Goal: Task Accomplishment & Management: Manage account settings

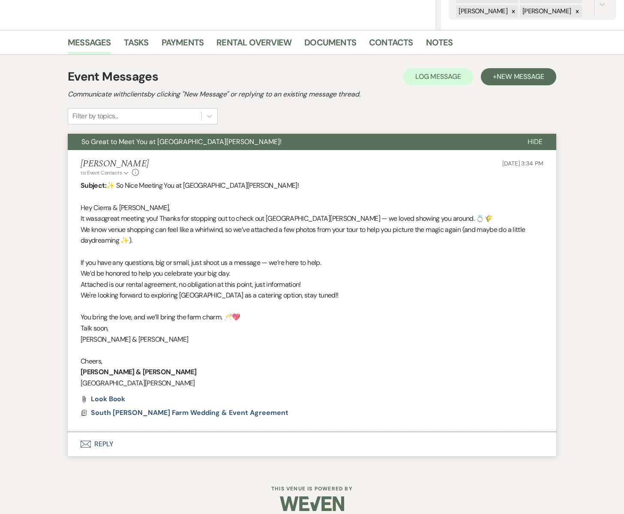
scroll to position [195, 0]
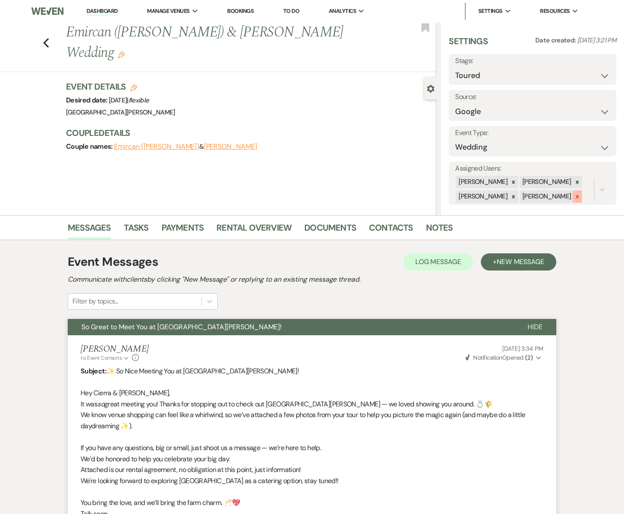
click at [574, 196] on icon at bounding box center [577, 197] width 6 height 6
drag, startPoint x: 505, startPoint y: 209, endPoint x: 542, endPoint y: 197, distance: 39.6
click at [510, 209] on icon at bounding box center [513, 211] width 6 height 6
click at [597, 183] on button "Save" at bounding box center [599, 183] width 36 height 17
click at [47, 38] on icon "Previous" at bounding box center [46, 43] width 6 height 10
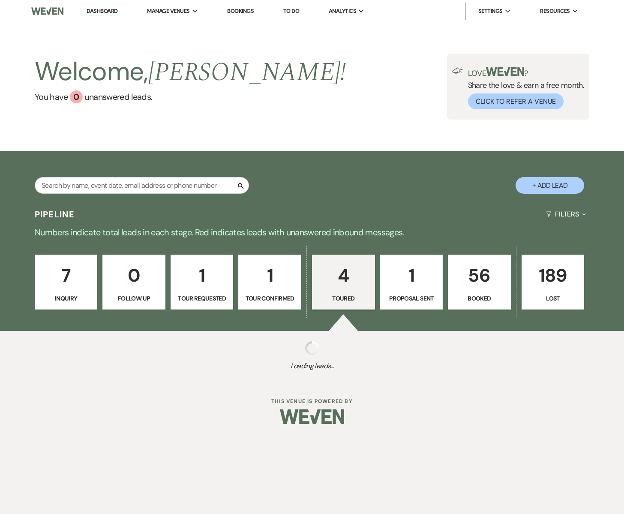
select select "5"
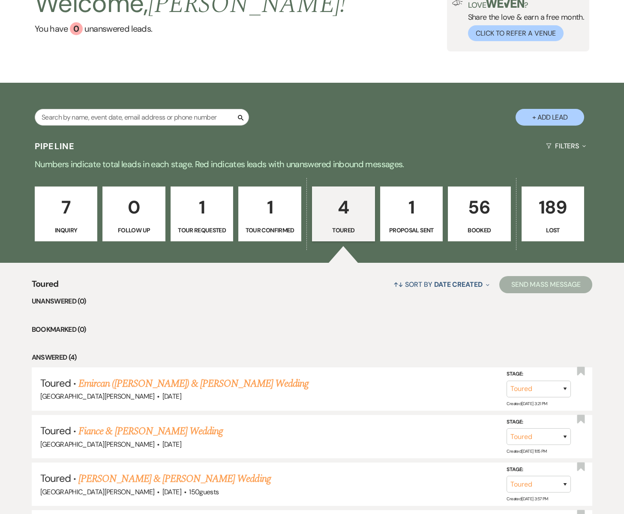
scroll to position [69, 0]
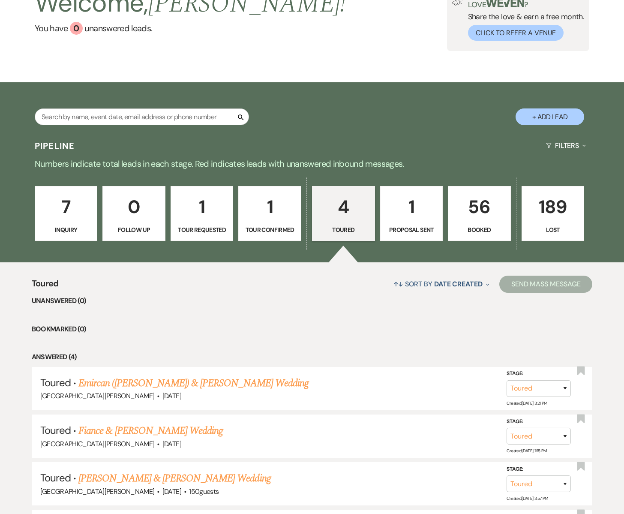
click at [408, 216] on p "1" at bounding box center [412, 206] width 52 height 29
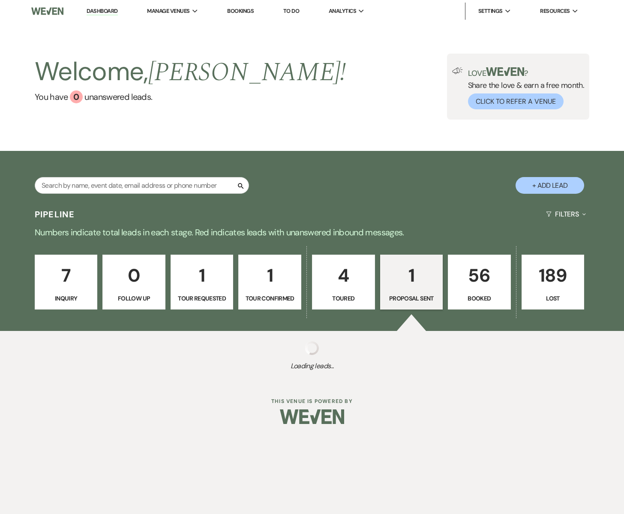
select select "6"
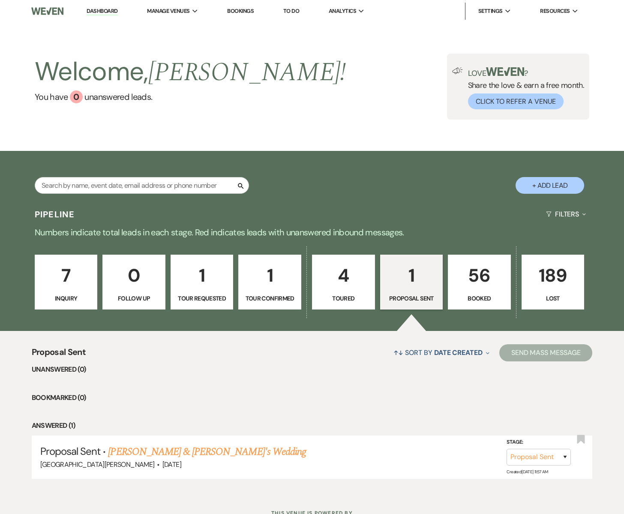
scroll to position [1, 0]
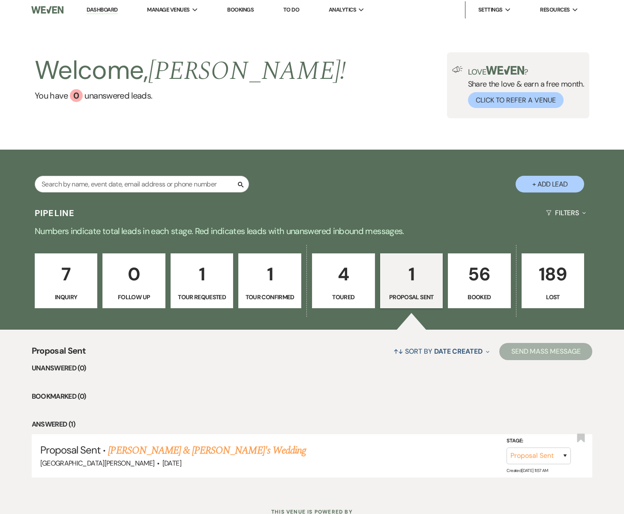
click at [334, 285] on p "4" at bounding box center [343, 274] width 52 height 29
select select "5"
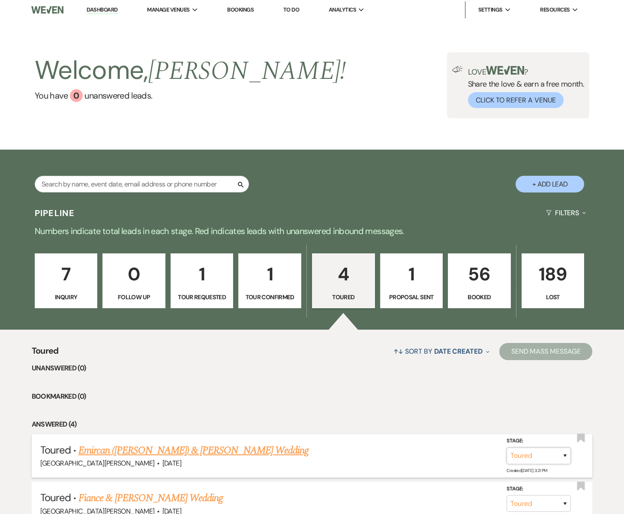
click at [566, 456] on select "Inquiry Follow Up Tour Requested Tour Confirmed Toured Proposal Sent Booked Lost" at bounding box center [538, 455] width 64 height 17
select select "6"
click at [506, 447] on select "Inquiry Follow Up Tour Requested Tour Confirmed Toured Proposal Sent Booked Lost" at bounding box center [538, 455] width 64 height 17
click at [554, 456] on button "Save" at bounding box center [553, 455] width 43 height 17
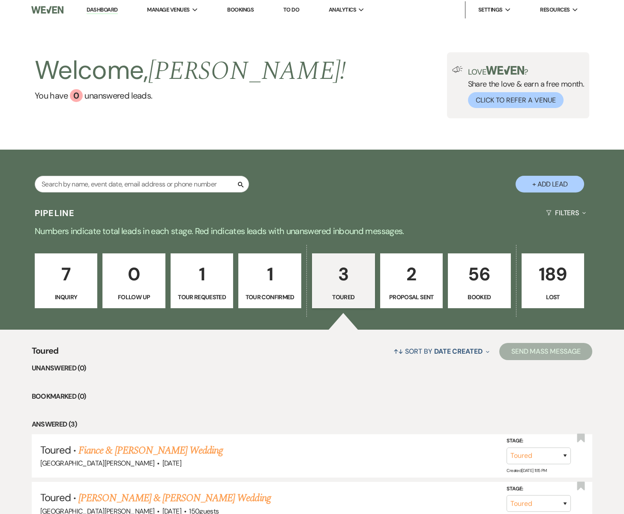
click at [334, 283] on p "3" at bounding box center [343, 274] width 52 height 29
click at [408, 287] on p "2" at bounding box center [412, 274] width 52 height 29
select select "6"
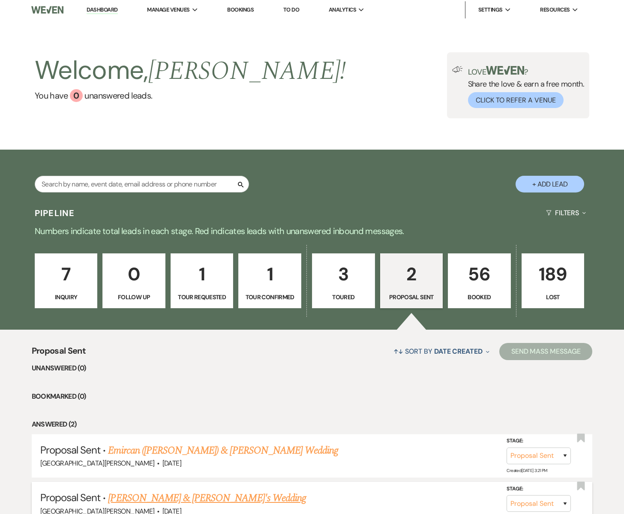
click at [146, 500] on link "John Grieger & Jessica's Wedding" at bounding box center [207, 497] width 198 height 15
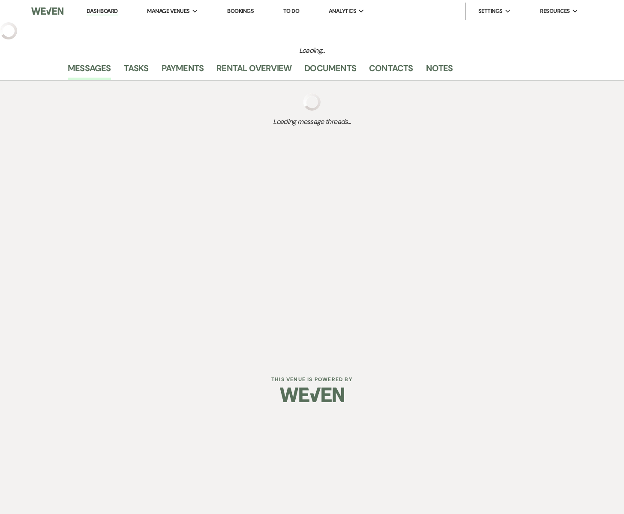
select select "6"
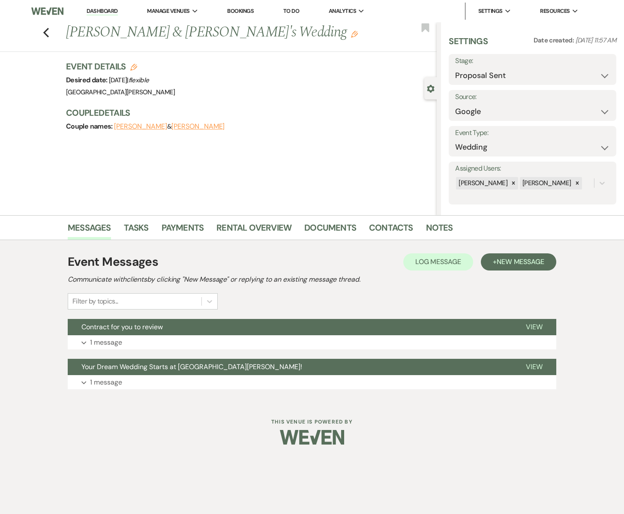
click at [132, 68] on icon "Edit" at bounding box center [133, 67] width 7 height 7
select select "755"
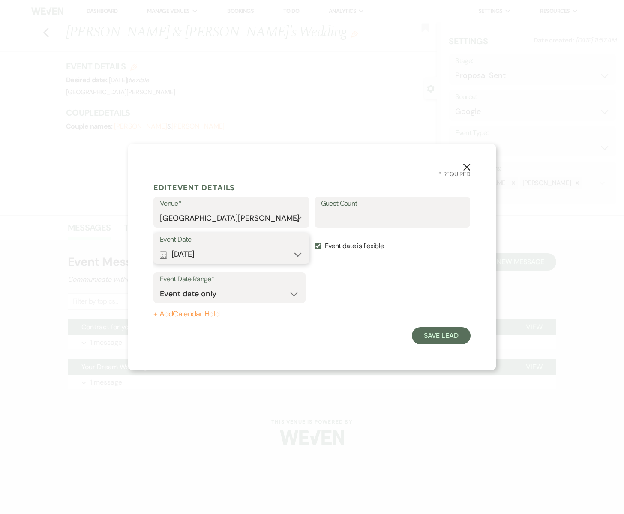
click at [298, 254] on button "Calendar May 15, 2027 Expand" at bounding box center [231, 254] width 143 height 17
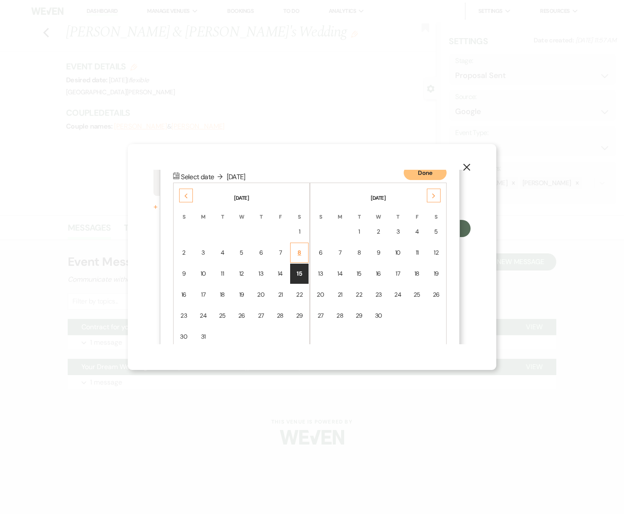
scroll to position [110, 0]
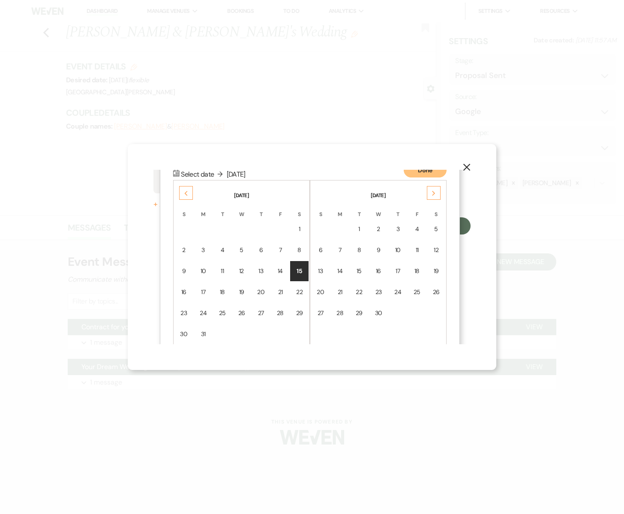
click at [190, 193] on div "Previous" at bounding box center [186, 193] width 14 height 14
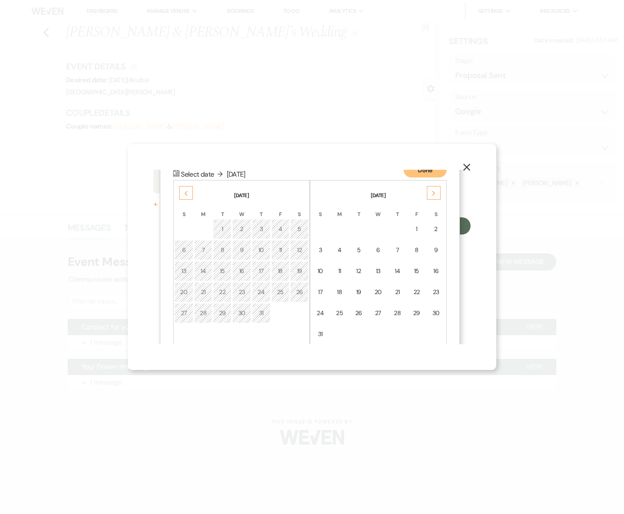
click at [190, 193] on div "Previous" at bounding box center [186, 193] width 14 height 14
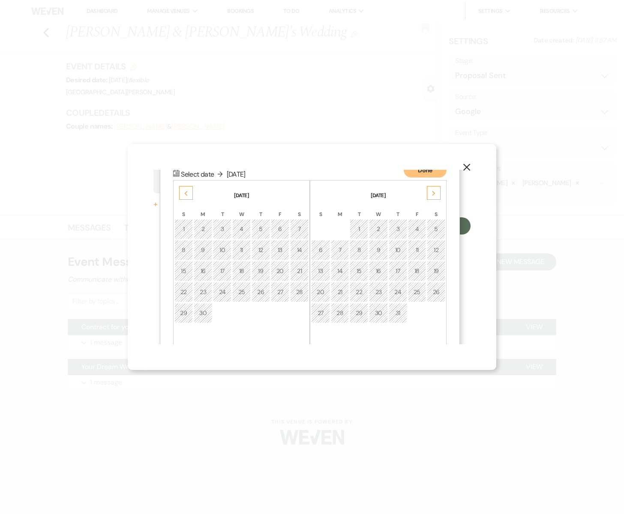
click at [190, 193] on div "Previous" at bounding box center [186, 193] width 14 height 14
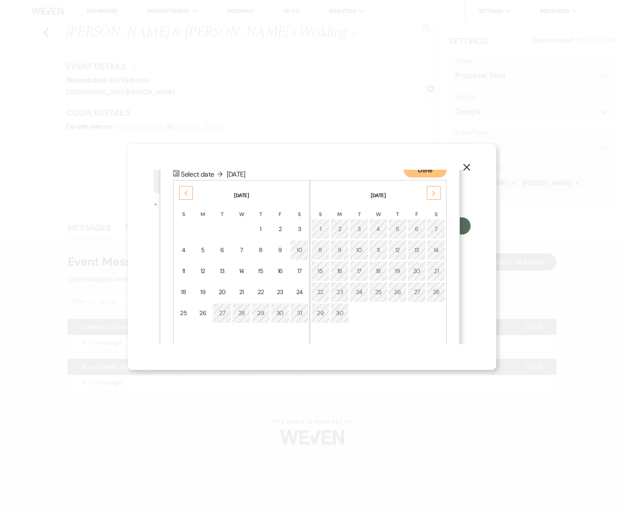
click at [190, 193] on div "Previous" at bounding box center [186, 193] width 14 height 14
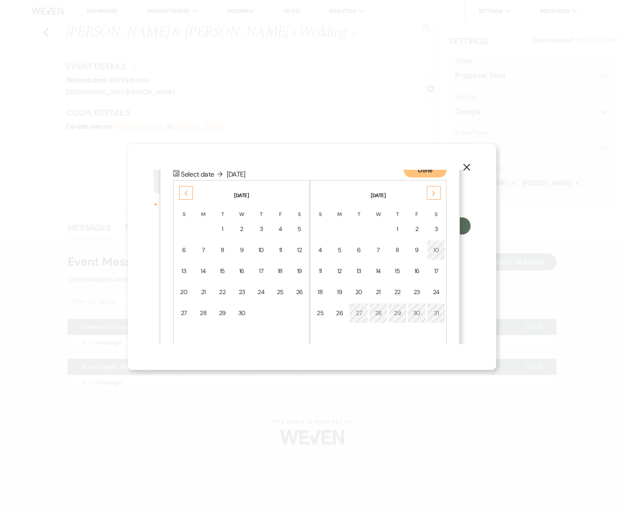
click at [190, 193] on div "Previous" at bounding box center [186, 193] width 14 height 14
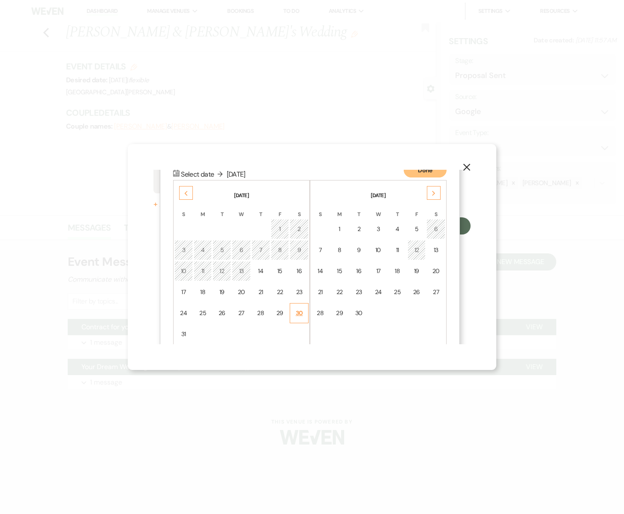
click at [301, 313] on div "30" at bounding box center [299, 312] width 8 height 9
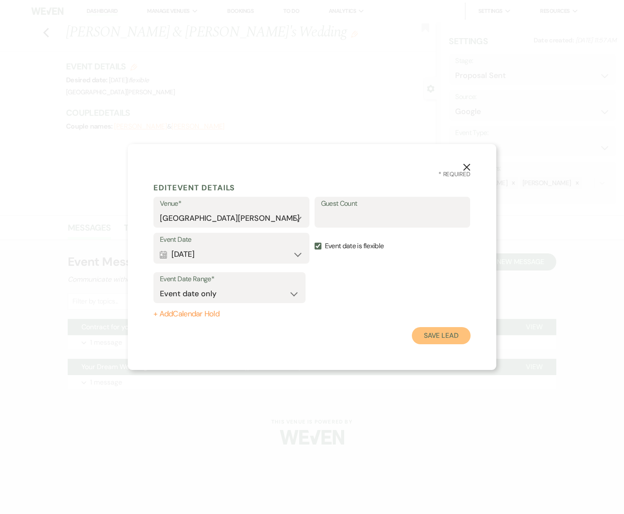
click at [432, 331] on button "Save Lead" at bounding box center [441, 335] width 59 height 17
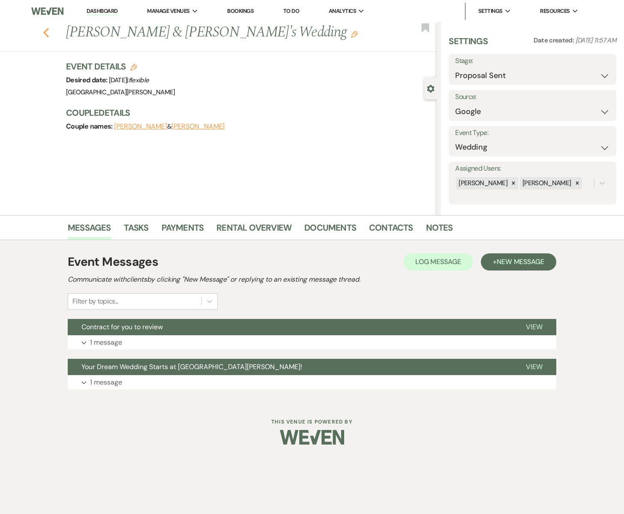
click at [44, 32] on use "button" at bounding box center [46, 32] width 6 height 9
select select "6"
